Goal: Transaction & Acquisition: Purchase product/service

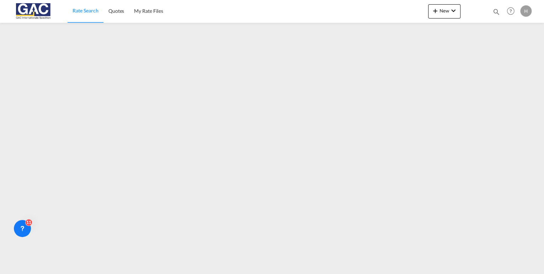
click at [87, 12] on span "Rate Search" at bounding box center [85, 10] width 26 height 6
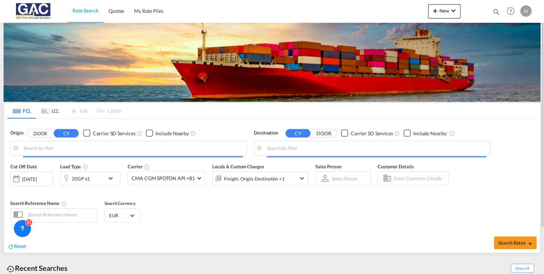
type input "[GEOGRAPHIC_DATA], DEBRV"
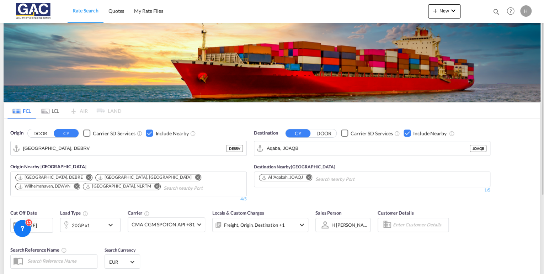
click at [405, 132] on div "Checkbox No Ink" at bounding box center [406, 132] width 7 height 7
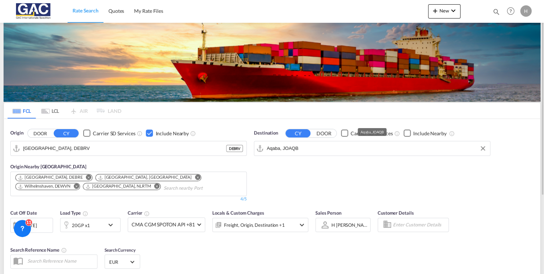
click at [332, 151] on input "Aqaba, JOAQB" at bounding box center [377, 148] width 220 height 11
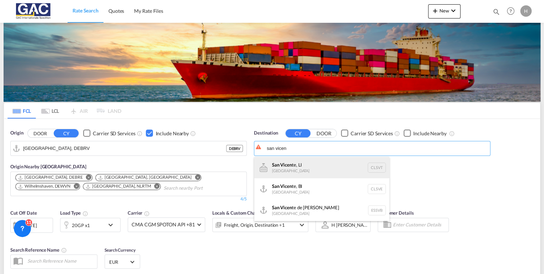
click at [284, 169] on div "San Vicen te, LI [GEOGRAPHIC_DATA] CLSVT" at bounding box center [321, 167] width 135 height 21
type input "San Vicente, LI, CLSVT"
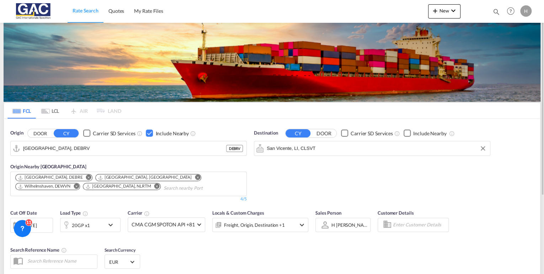
click at [101, 226] on div "20GP x1" at bounding box center [82, 224] width 44 height 14
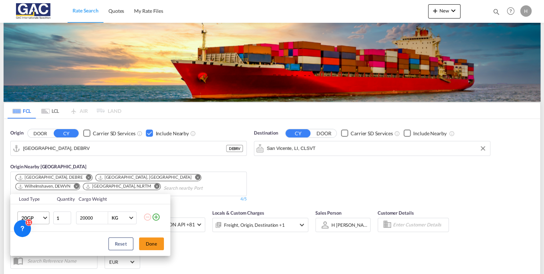
click at [45, 217] on span "Choose: \a20GP" at bounding box center [45, 217] width 4 height 4
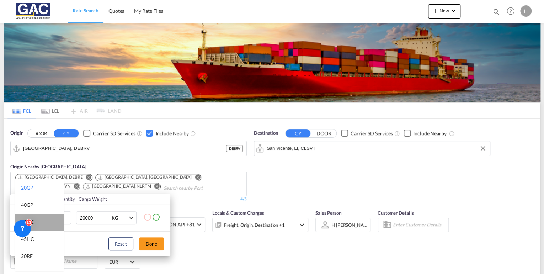
click at [41, 223] on md-option "40HC" at bounding box center [39, 221] width 48 height 17
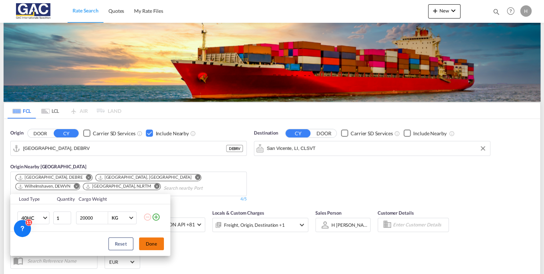
click at [161, 244] on button "Done" at bounding box center [151, 243] width 25 height 13
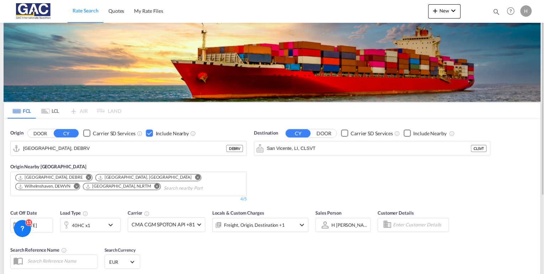
click at [408, 133] on div "Checkbox No Ink" at bounding box center [406, 132] width 7 height 7
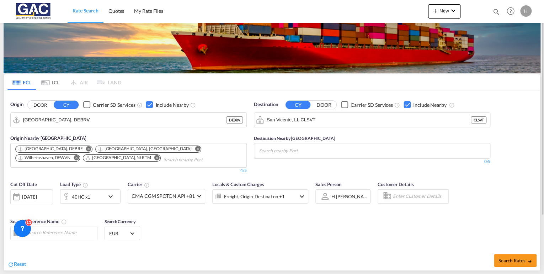
click at [406, 104] on div "Checkbox No Ink" at bounding box center [406, 104] width 7 height 7
click at [495, 256] on button "Search Rates" at bounding box center [515, 260] width 43 height 13
type input "DEBRV to CLSVT / [DATE]"
